Goal: Transaction & Acquisition: Purchase product/service

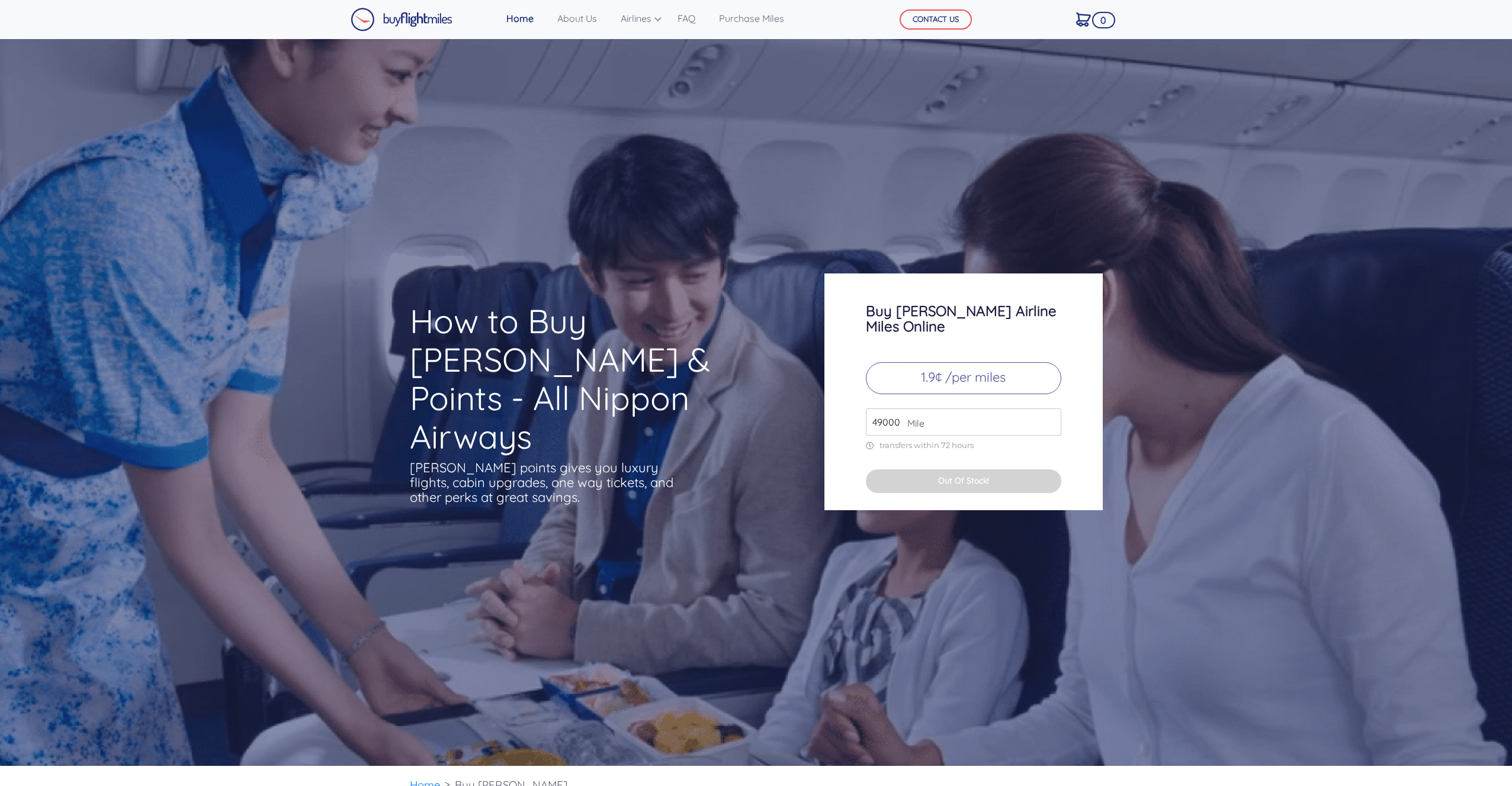
click at [971, 363] on p "1.9¢ /per miles" at bounding box center [963, 378] width 196 height 32
click at [925, 412] on input "49000" at bounding box center [963, 422] width 196 height 27
click at [912, 416] on span "Mile" at bounding box center [913, 423] width 23 height 15
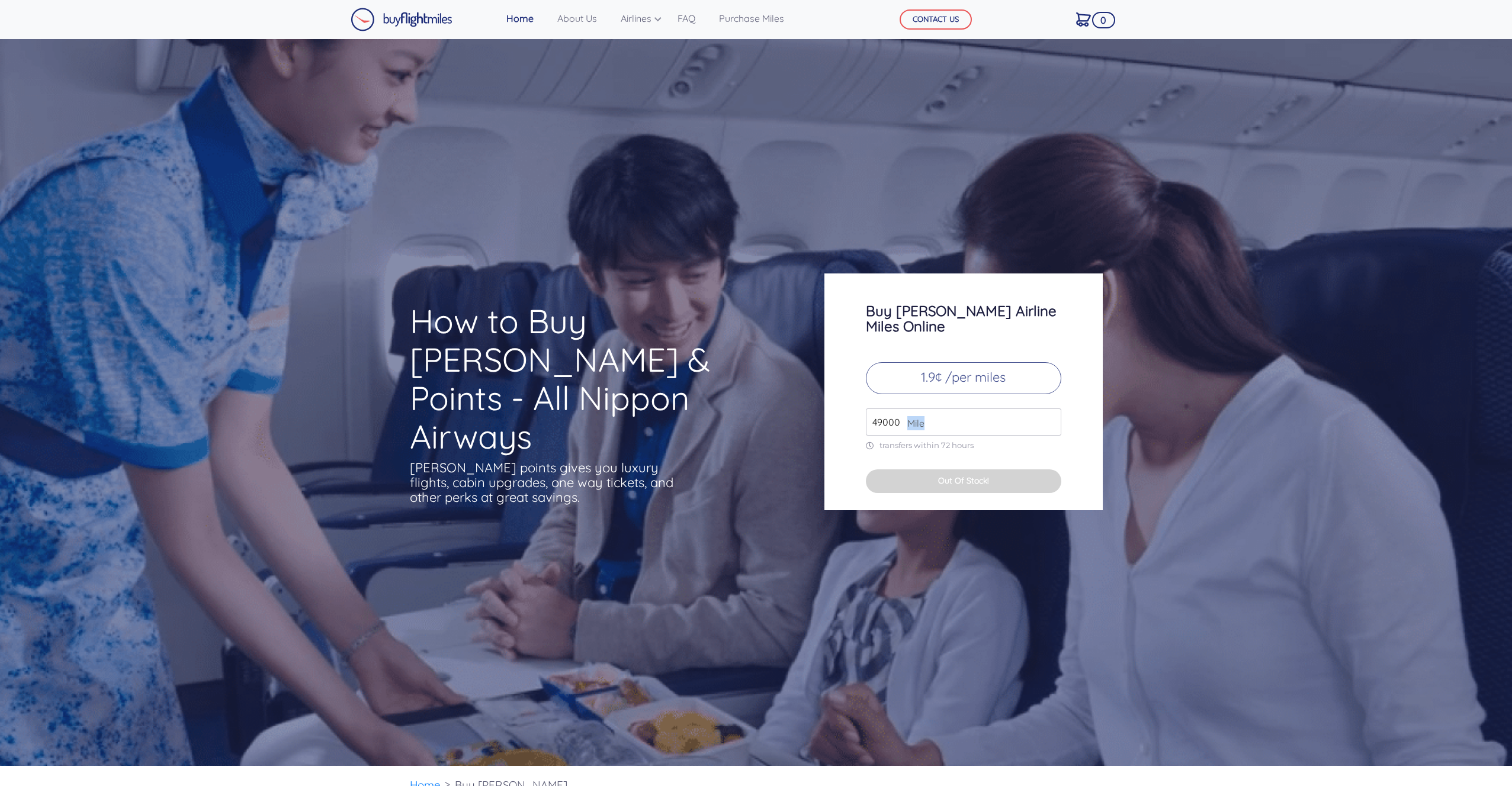
click at [904, 416] on span "Mile" at bounding box center [913, 423] width 23 height 15
click at [894, 409] on input "49000" at bounding box center [963, 422] width 196 height 27
type input "57000"
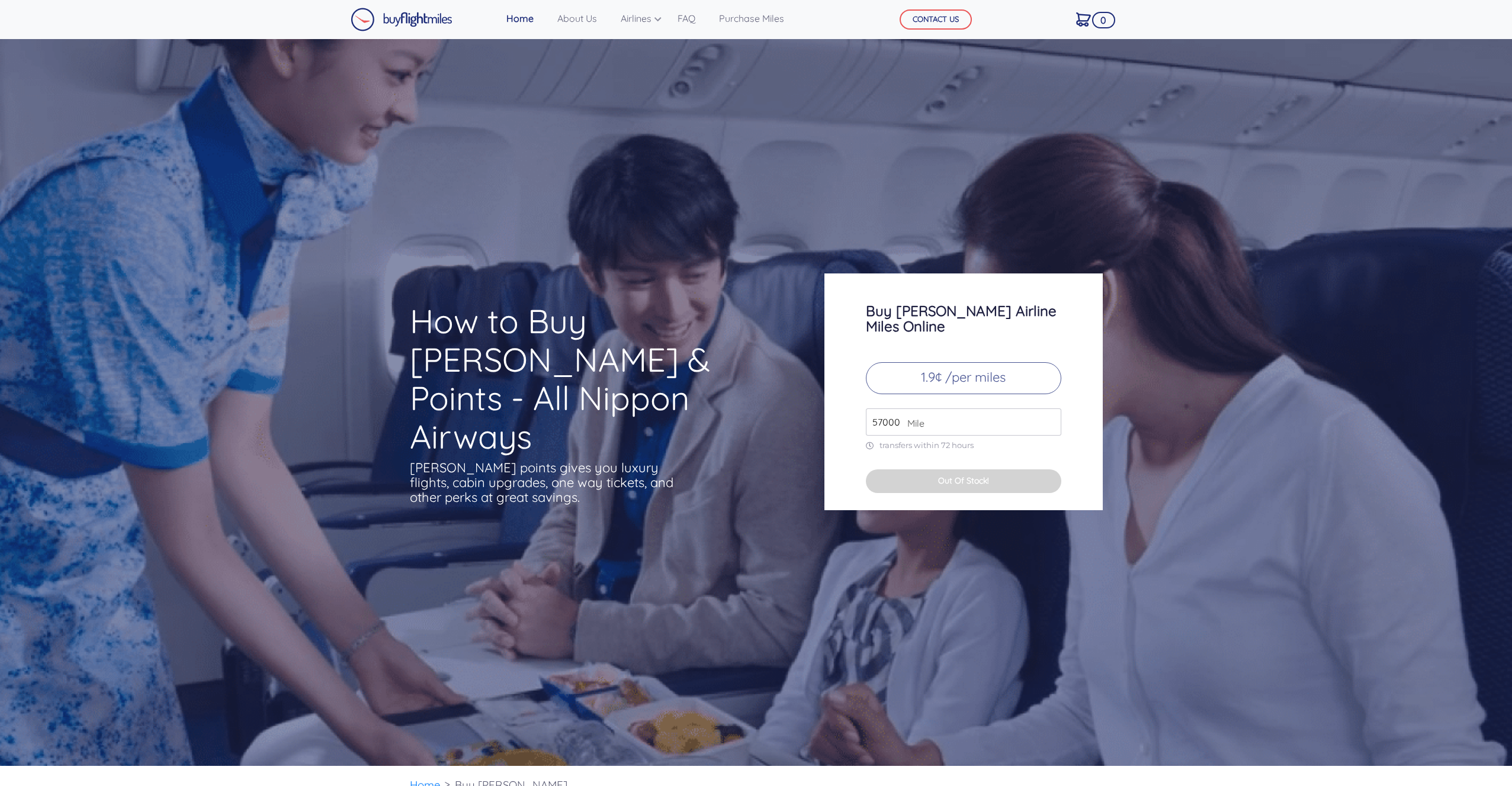
click at [900, 661] on div "How to Buy [PERSON_NAME] & Points - All Nippon Airways [PERSON_NAME] points giv…" at bounding box center [756, 403] width 1512 height 727
click at [983, 363] on p "1.9¢ /per miles" at bounding box center [963, 378] width 196 height 32
click at [962, 364] on p "1.9¢ /per miles" at bounding box center [963, 378] width 196 height 32
